Goal: Check status

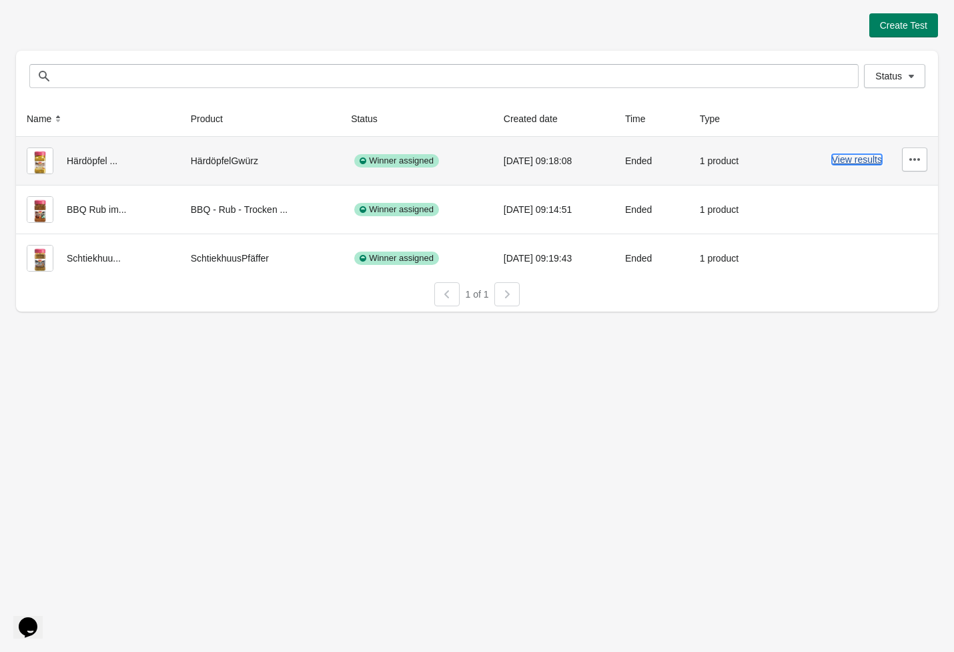
click at [857, 158] on button "View results" at bounding box center [857, 159] width 50 height 11
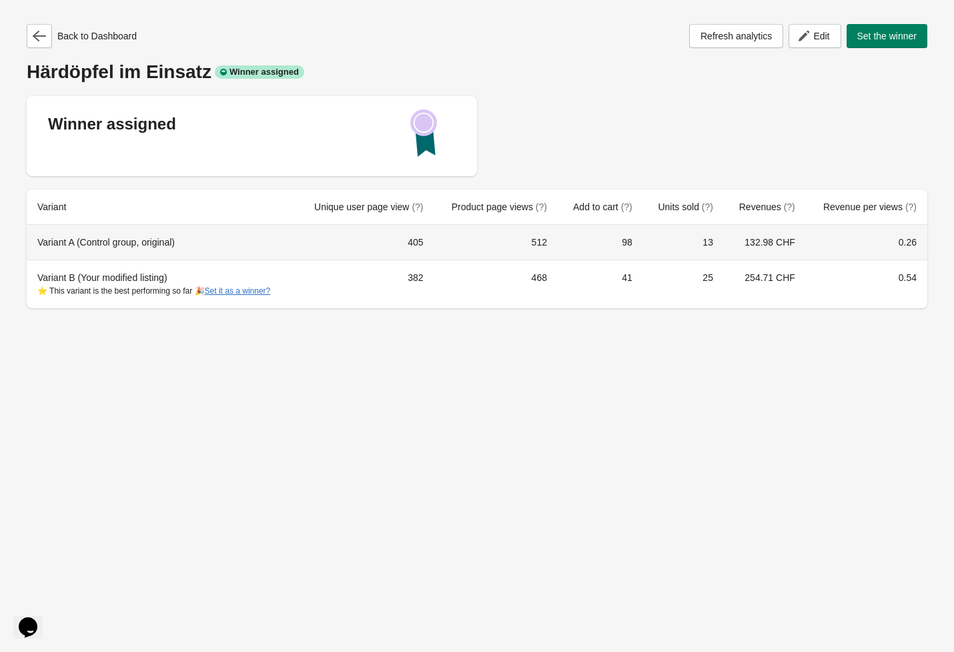
drag, startPoint x: 48, startPoint y: 238, endPoint x: 190, endPoint y: 234, distance: 142.2
click at [190, 234] on th "Variant A (Control group, original)" at bounding box center [162, 242] width 270 height 35
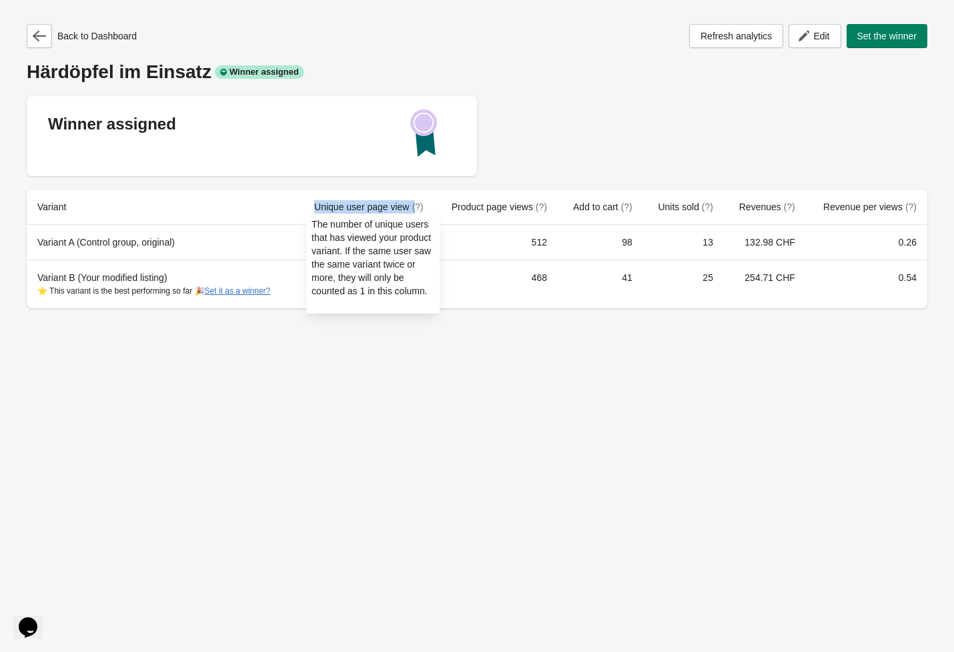
drag, startPoint x: 316, startPoint y: 204, endPoint x: 423, endPoint y: 204, distance: 107.4
click at [423, 204] on th "Unique user page view (?)" at bounding box center [365, 207] width 138 height 35
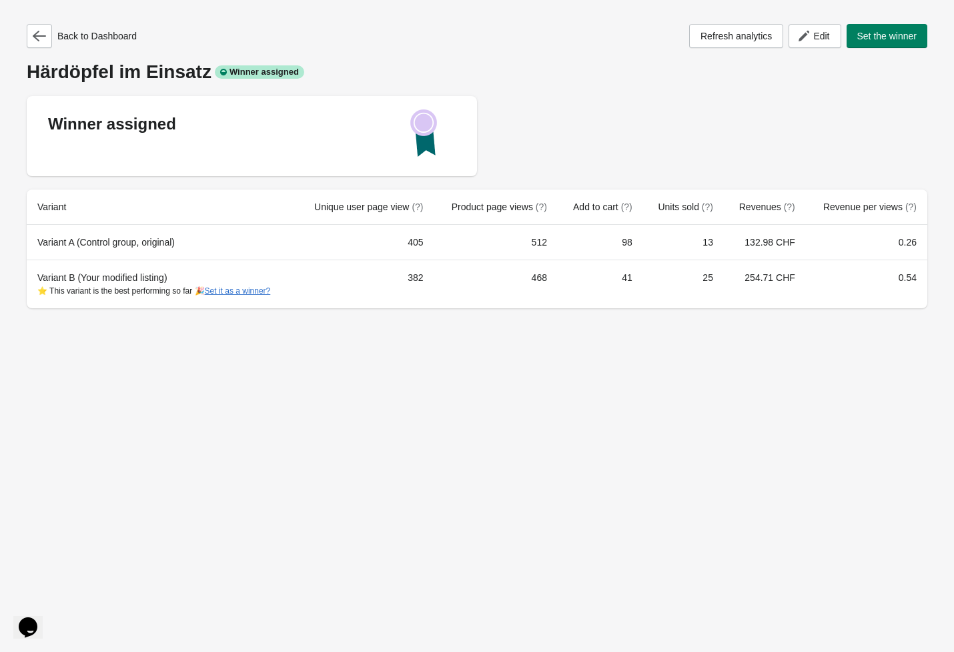
click at [488, 191] on th "Product page views (?)" at bounding box center [495, 207] width 123 height 35
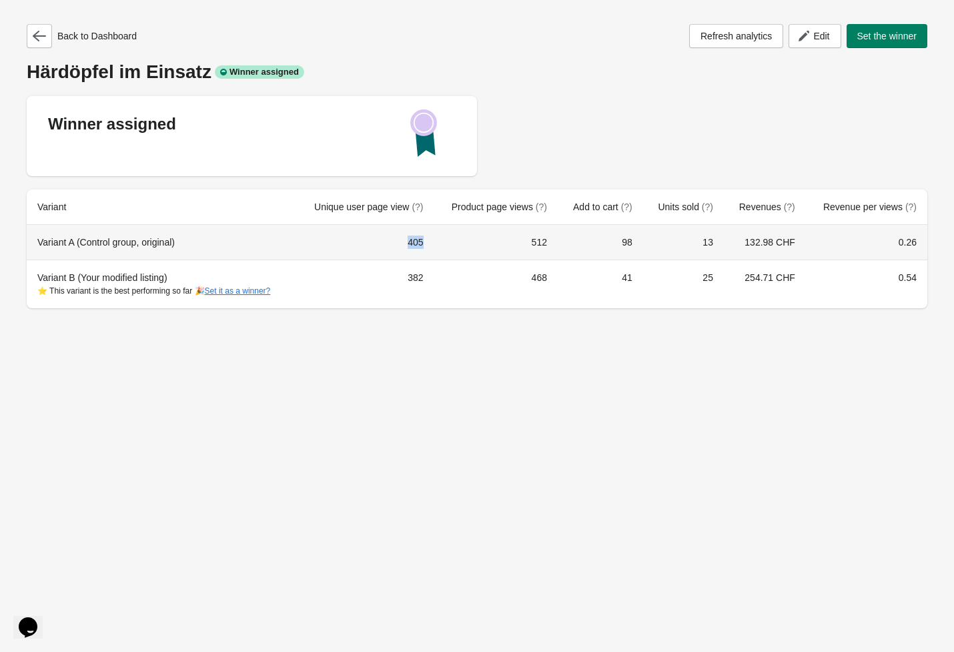
drag, startPoint x: 411, startPoint y: 246, endPoint x: 431, endPoint y: 245, distance: 20.0
click at [431, 245] on td "405" at bounding box center [365, 242] width 138 height 35
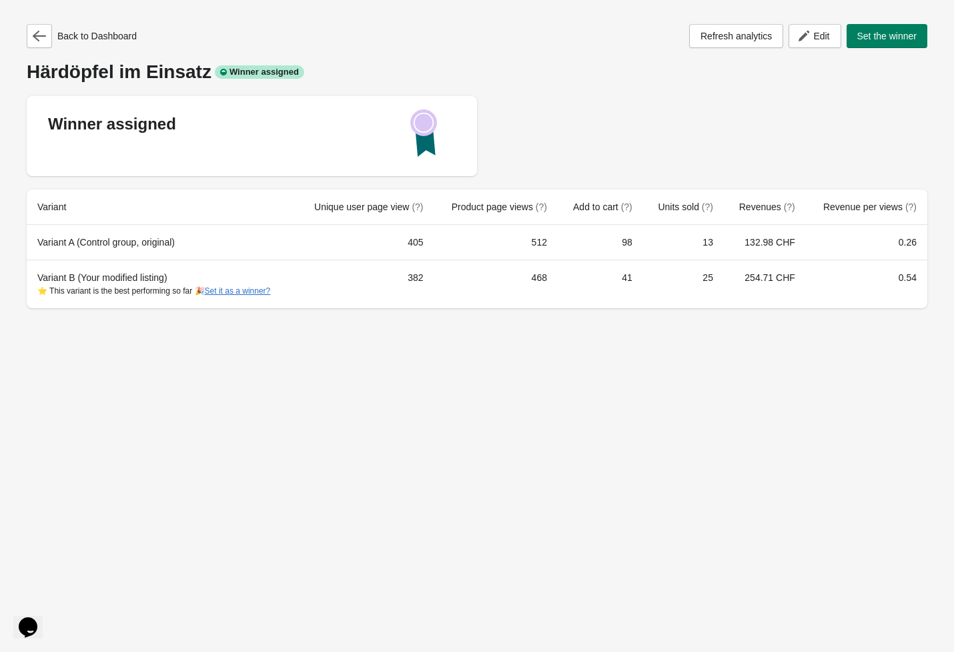
click at [596, 115] on div "Winner assigned" at bounding box center [477, 136] width 901 height 80
drag, startPoint x: 450, startPoint y: 208, endPoint x: 563, endPoint y: 175, distance: 117.4
click at [531, 198] on th "Product page views (?)" at bounding box center [495, 207] width 123 height 35
click at [570, 147] on div "Winner assigned" at bounding box center [477, 136] width 901 height 80
click at [36, 39] on icon "button" at bounding box center [39, 36] width 13 height 11
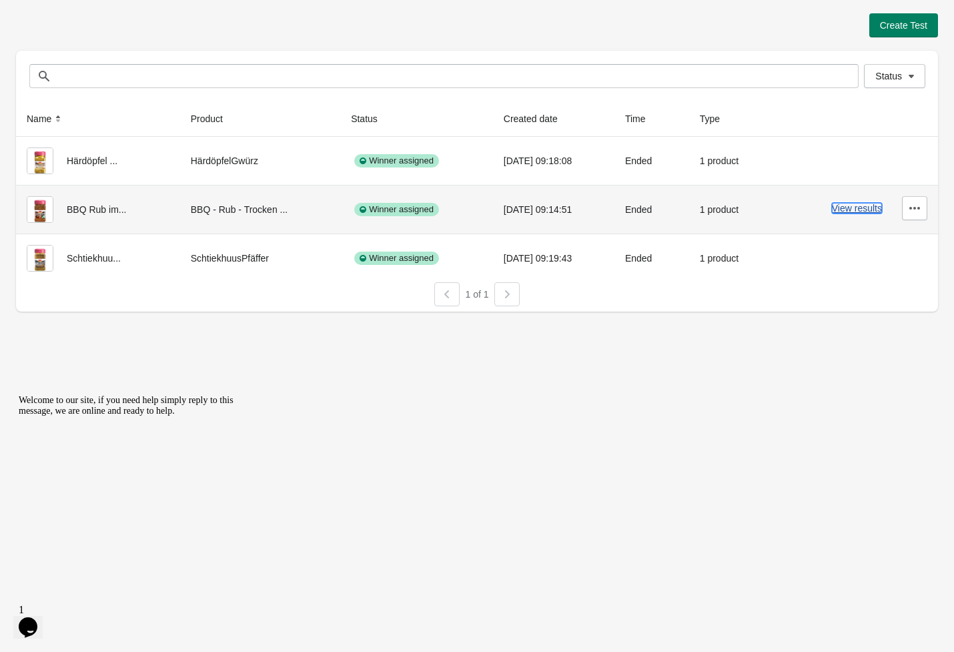
click at [844, 210] on button "View results" at bounding box center [857, 208] width 50 height 11
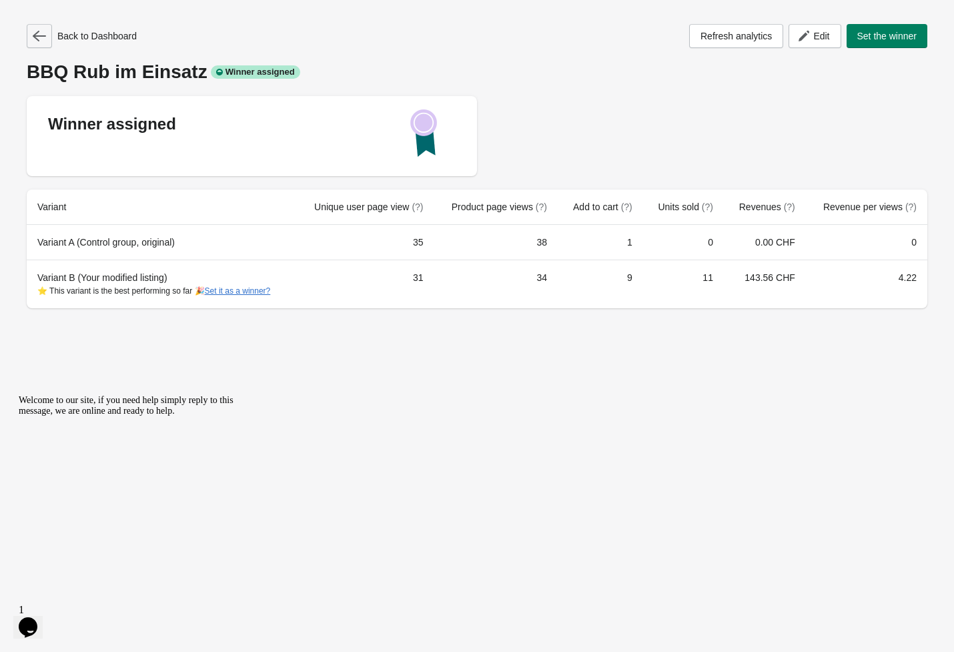
click at [39, 39] on icon "button" at bounding box center [39, 35] width 13 height 13
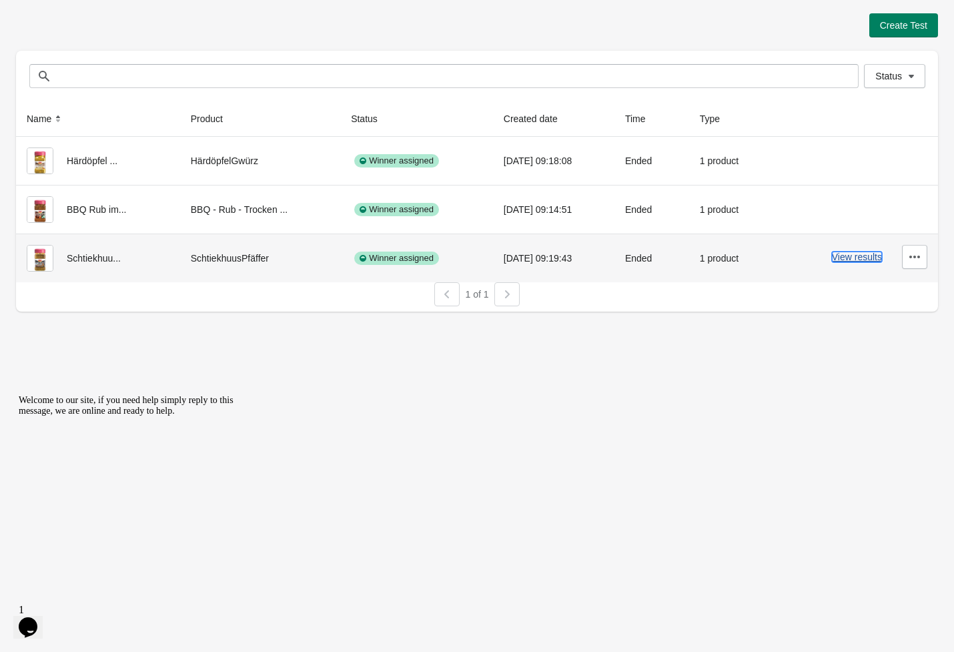
click at [854, 252] on button "View results" at bounding box center [857, 257] width 50 height 11
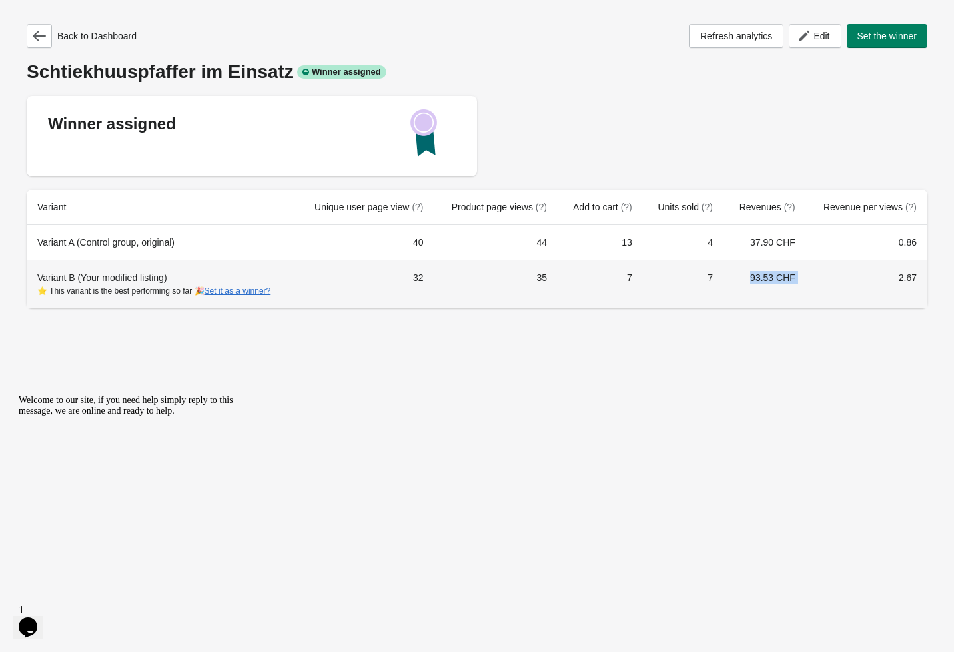
drag, startPoint x: 751, startPoint y: 277, endPoint x: 833, endPoint y: 282, distance: 82.9
click at [833, 282] on tr "Variant B (Your modified listing) ⭐ This variant is the best performing so far …" at bounding box center [477, 284] width 901 height 49
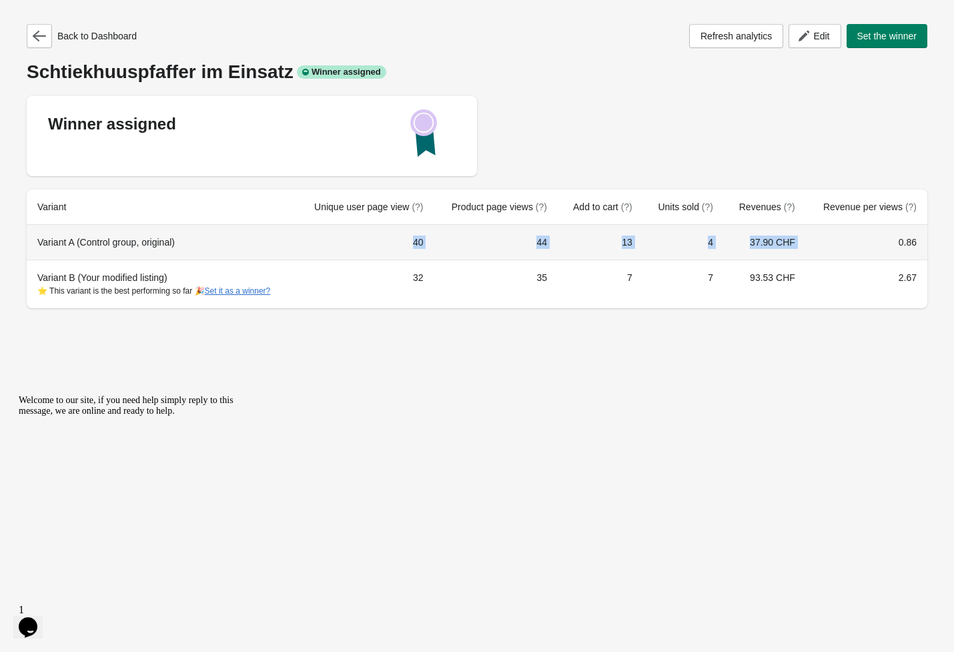
drag, startPoint x: 352, startPoint y: 238, endPoint x: 916, endPoint y: 230, distance: 563.9
click at [913, 230] on tr "Variant A (Control group, original) 40 44 13 4 37.90 CHF 0.86" at bounding box center [477, 242] width 901 height 35
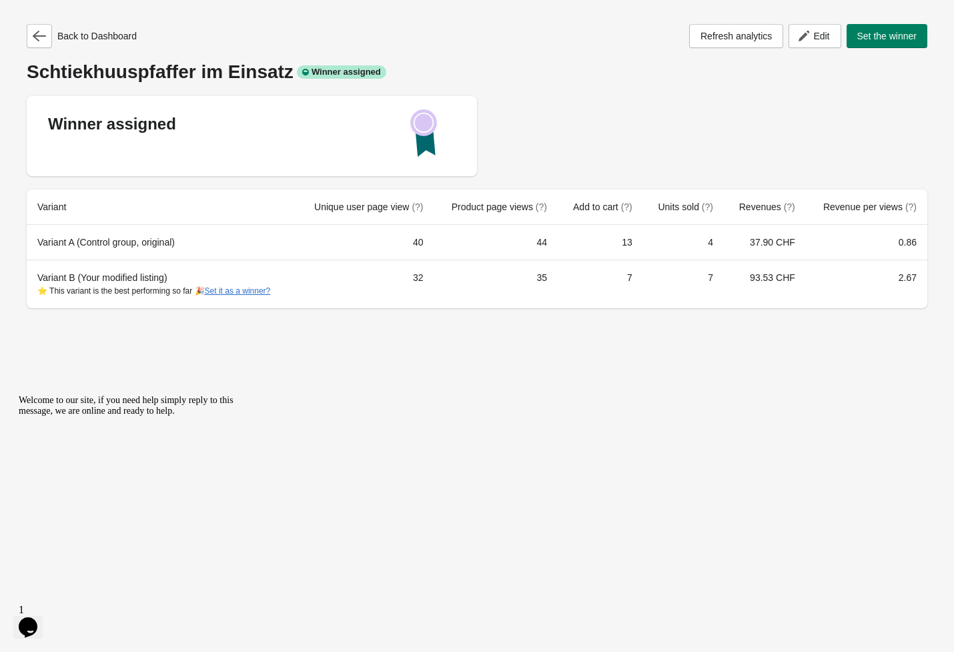
click at [344, 580] on div "Back to Dashboard Refresh analytics Edit Set the winner Schtiekhuuspfaffer im E…" at bounding box center [477, 326] width 954 height 652
